Goal: Information Seeking & Learning: Learn about a topic

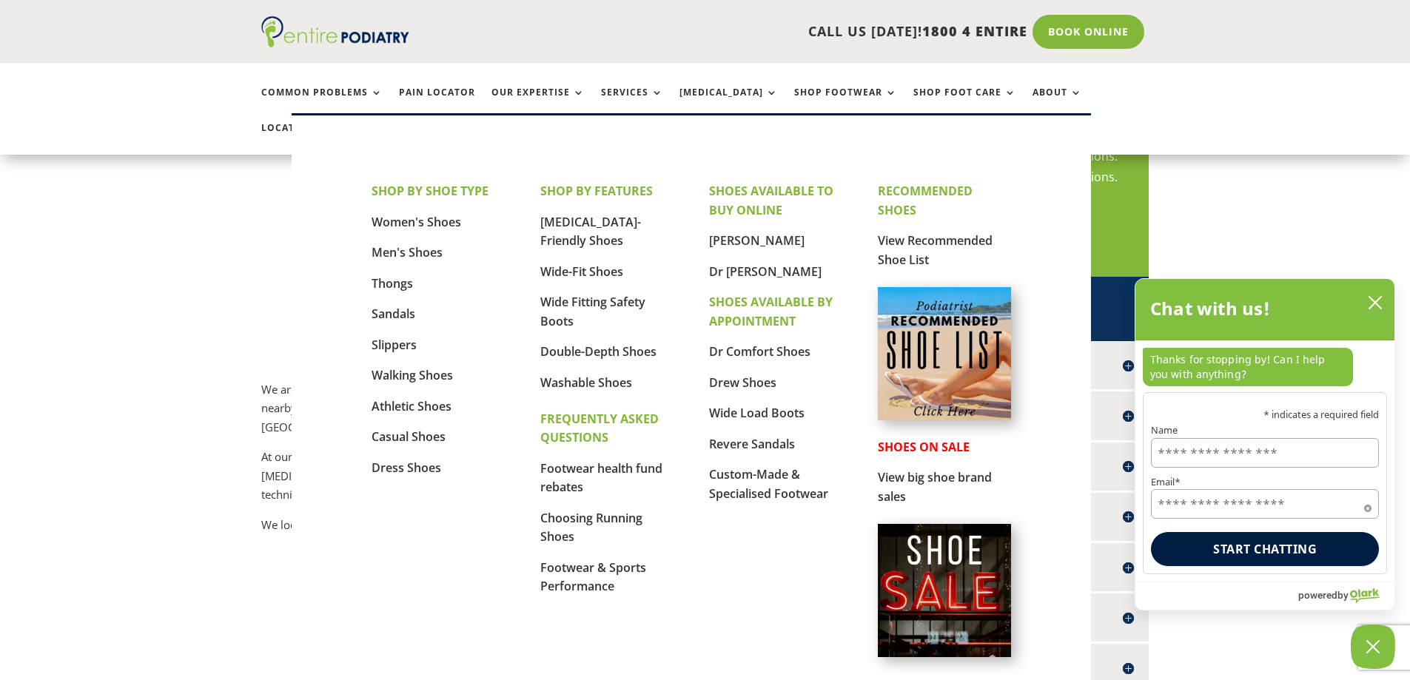
click at [948, 351] on img at bounding box center [944, 353] width 133 height 133
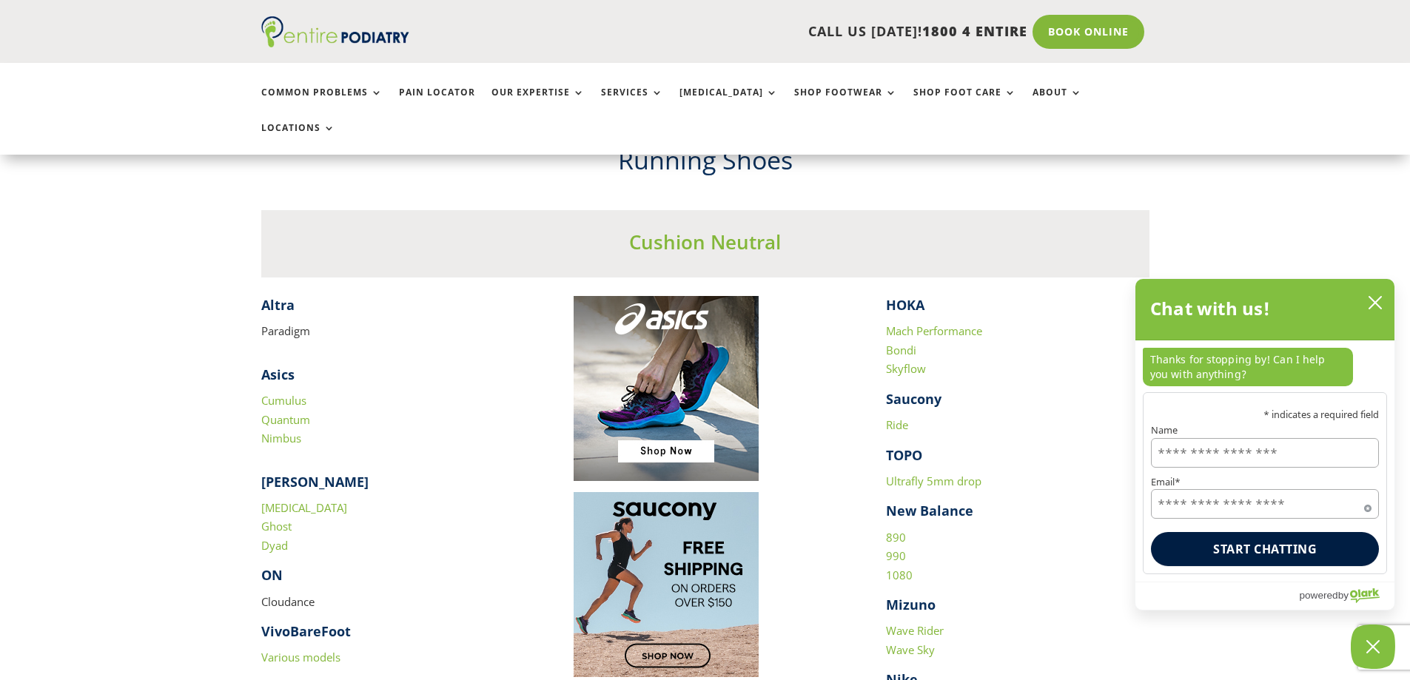
scroll to position [1362, 0]
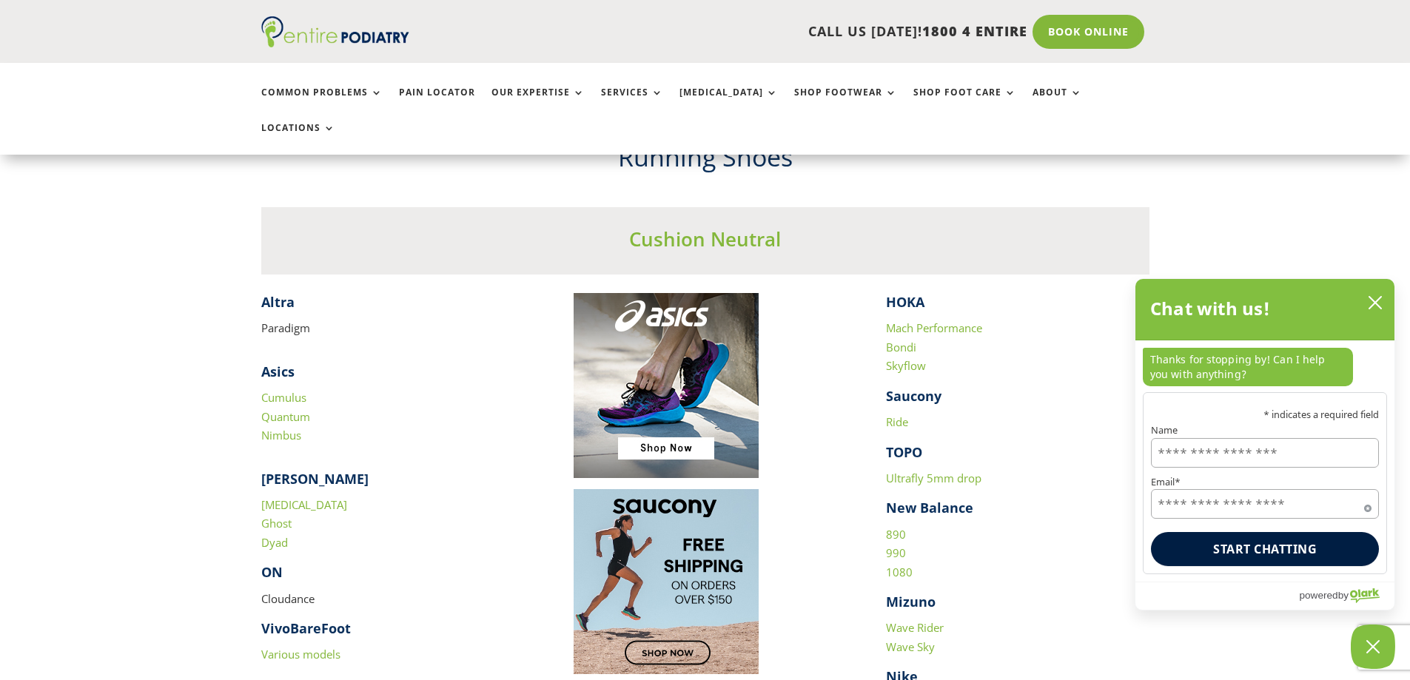
click at [293, 428] on link "Nimbus" at bounding box center [281, 435] width 40 height 15
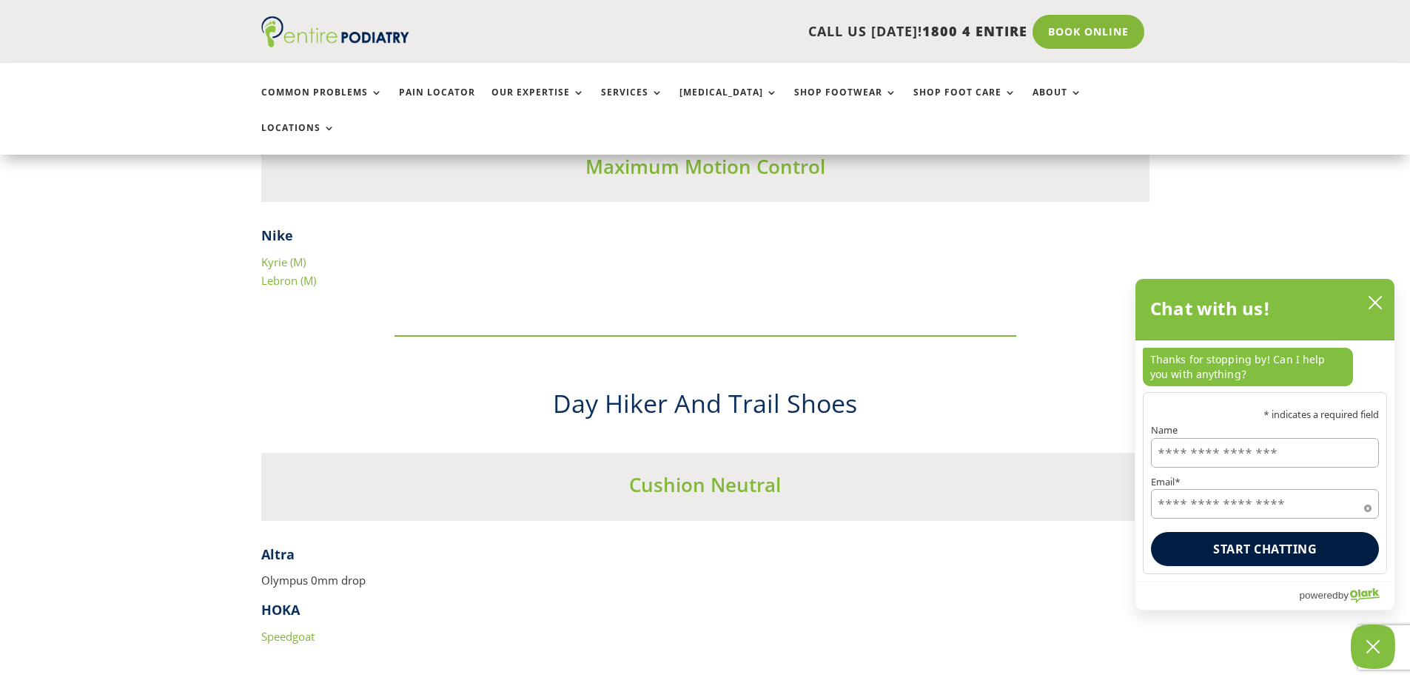
scroll to position [6455, 0]
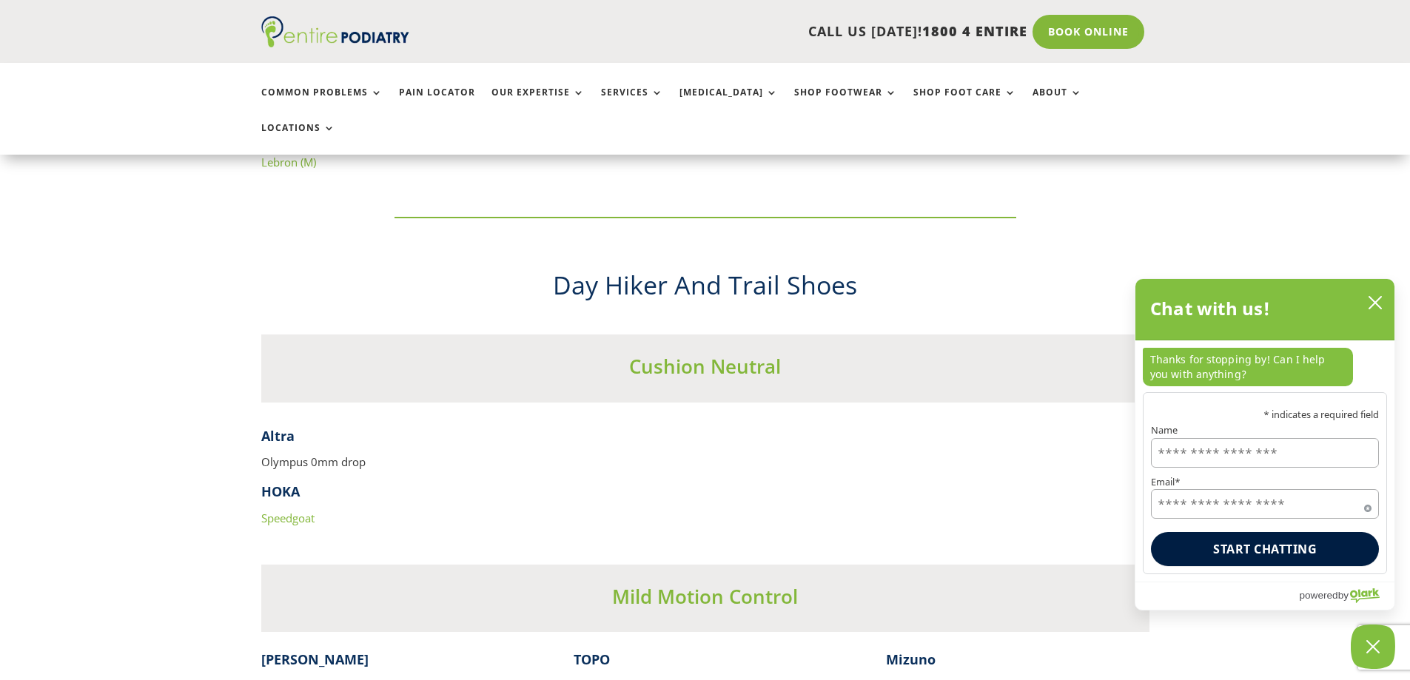
click at [284, 511] on link "Speedgoat" at bounding box center [287, 518] width 53 height 15
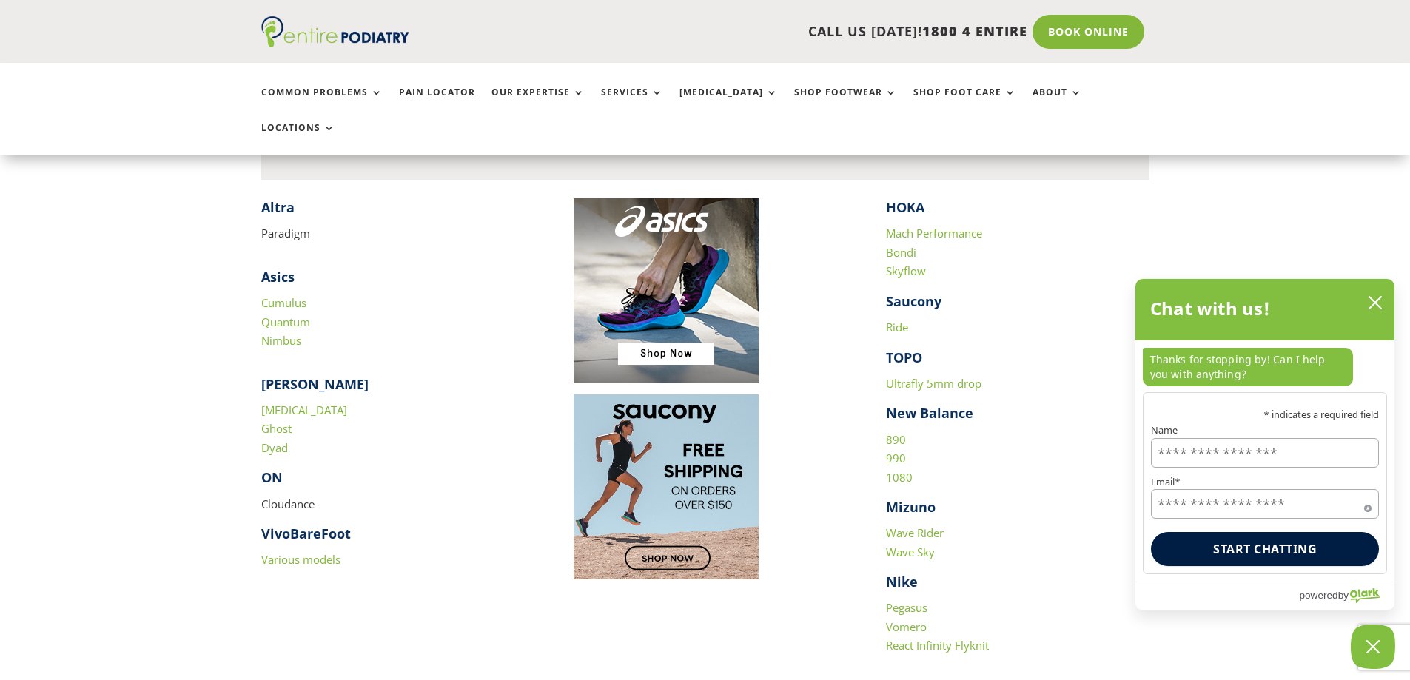
scroll to position [1369, 0]
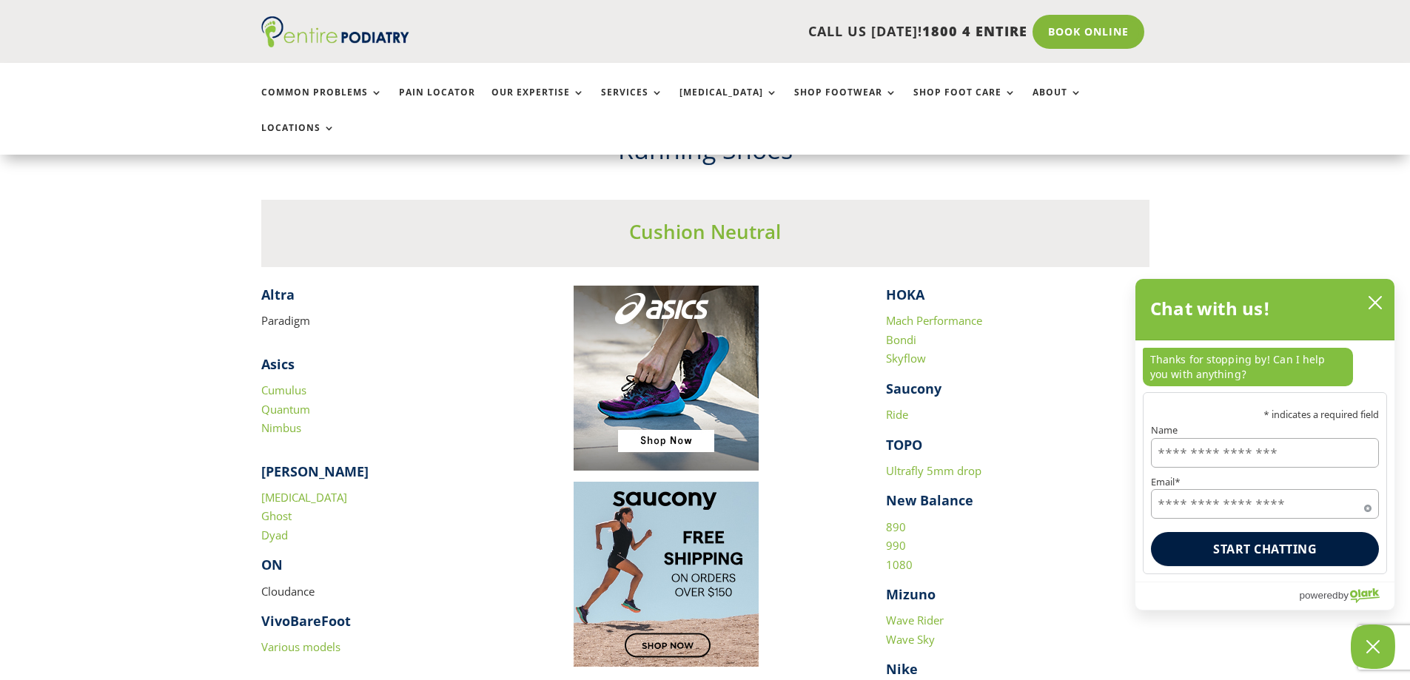
click at [282, 490] on link "Glycerin" at bounding box center [304, 497] width 86 height 15
click at [897, 520] on link "890" at bounding box center [896, 527] width 20 height 15
